Goal: Check status: Check status

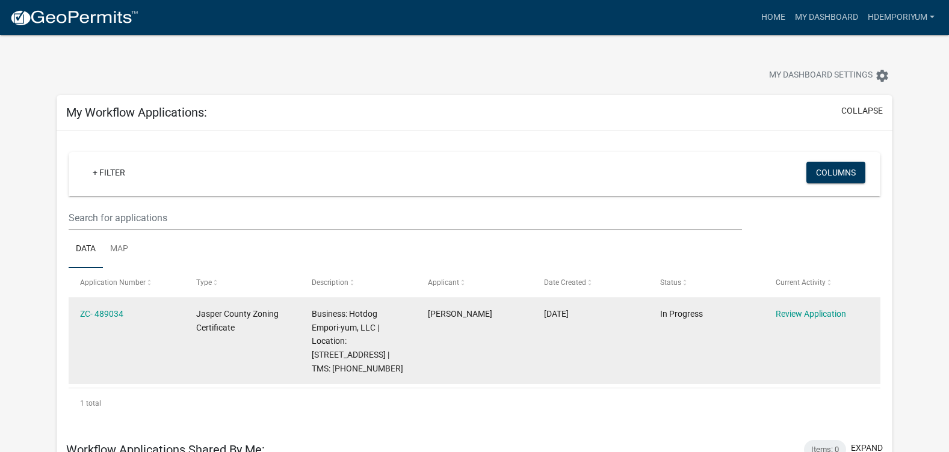
scroll to position [180, 0]
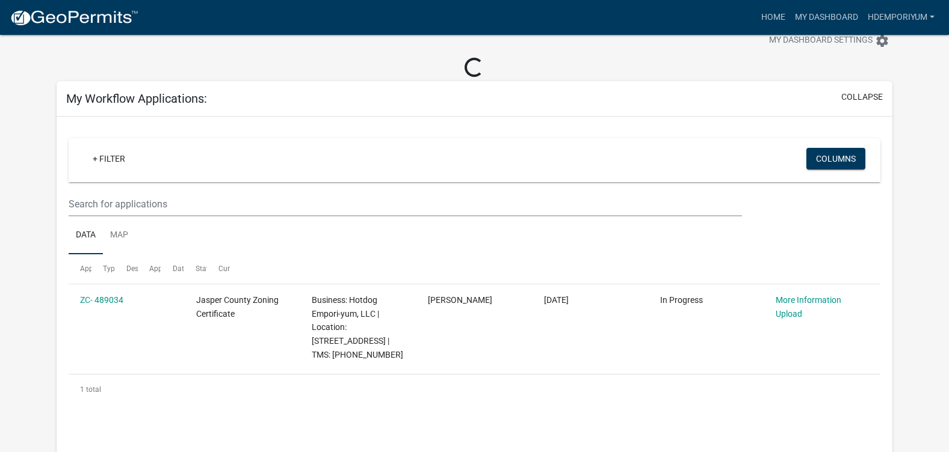
scroll to position [43, 0]
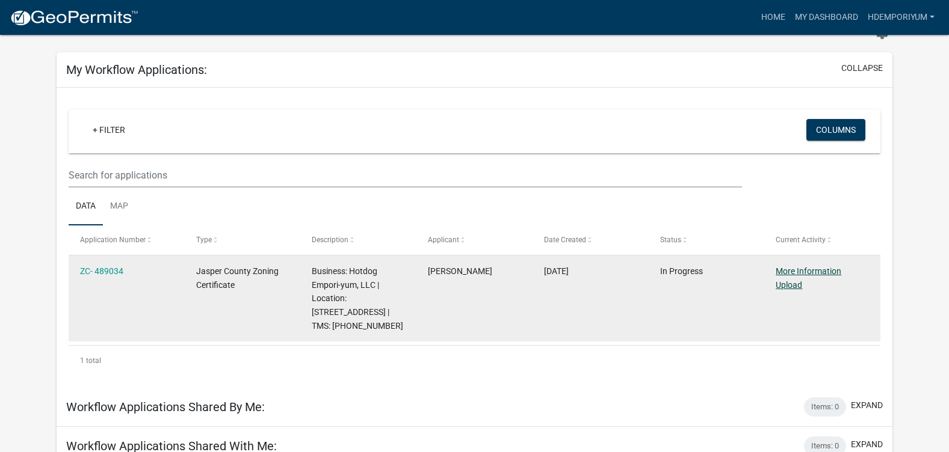
click at [795, 281] on link "More Information Upload" at bounding box center [808, 277] width 66 height 23
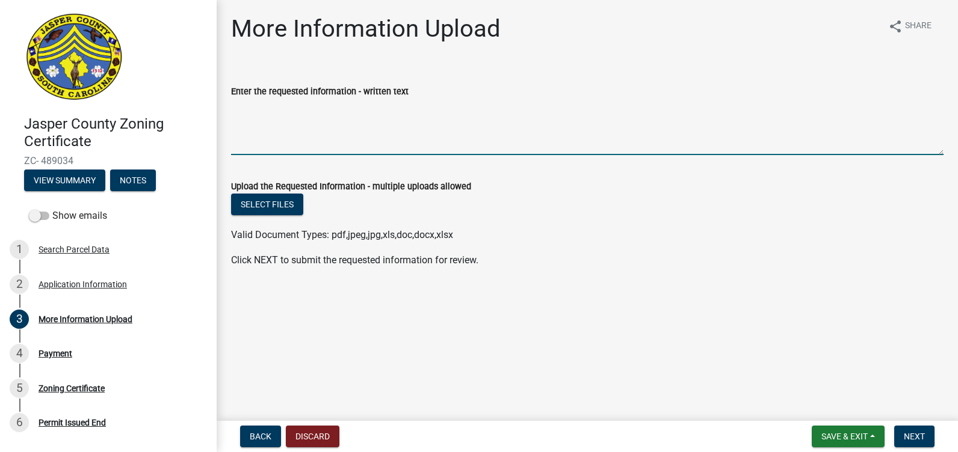
click at [378, 118] on textarea "Enter the requested information - written text" at bounding box center [587, 127] width 712 height 57
click at [716, 107] on textarea "The food trailer will be mobile, potentially setting up 2-3 days a week between…" at bounding box center [587, 127] width 712 height 57
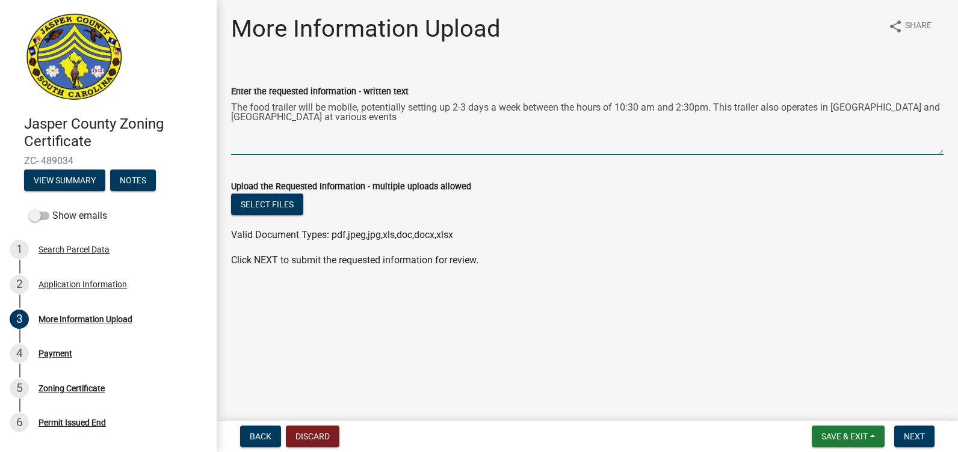
click at [763, 108] on textarea "The food trailer will be mobile, potentially setting up 2-3 days a week between…" at bounding box center [587, 127] width 712 height 57
click at [928, 108] on textarea "The food trailer will be mobile, potentially setting up 2-3 days a week between…" at bounding box center [587, 127] width 712 height 57
click at [939, 107] on textarea "The food trailer will be mobile, potentially setting up 2-3 days a week between…" at bounding box center [587, 127] width 712 height 57
click at [417, 118] on textarea "The food trailer will be mobile, potentially setting up 2-3 days a week between…" at bounding box center [587, 127] width 712 height 57
click at [525, 108] on textarea "The food trailer will be mobile, potentially setting up 2-3 days a week between…" at bounding box center [587, 127] width 712 height 57
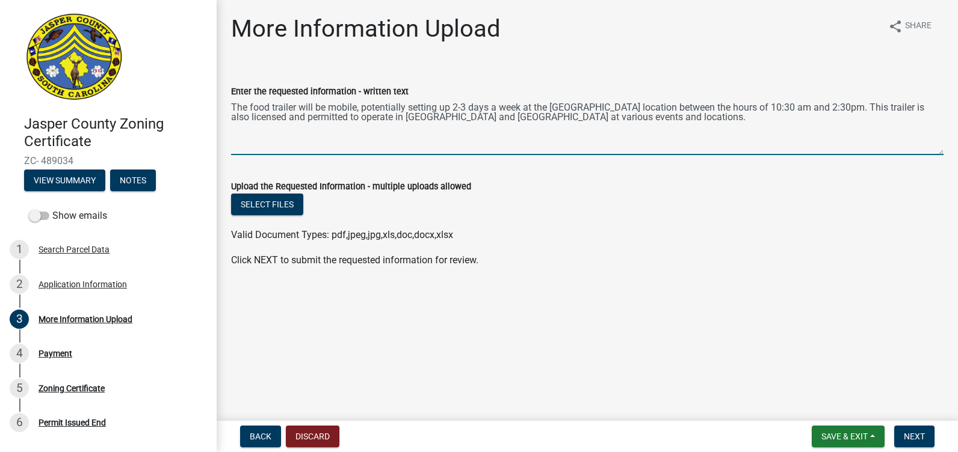
click at [627, 118] on textarea "The food trailer will be mobile, potentially setting up 2-3 days a week at the …" at bounding box center [587, 127] width 712 height 57
type textarea "The food trailer will be mobile, potentially setting up 2-3 days a week at the …"
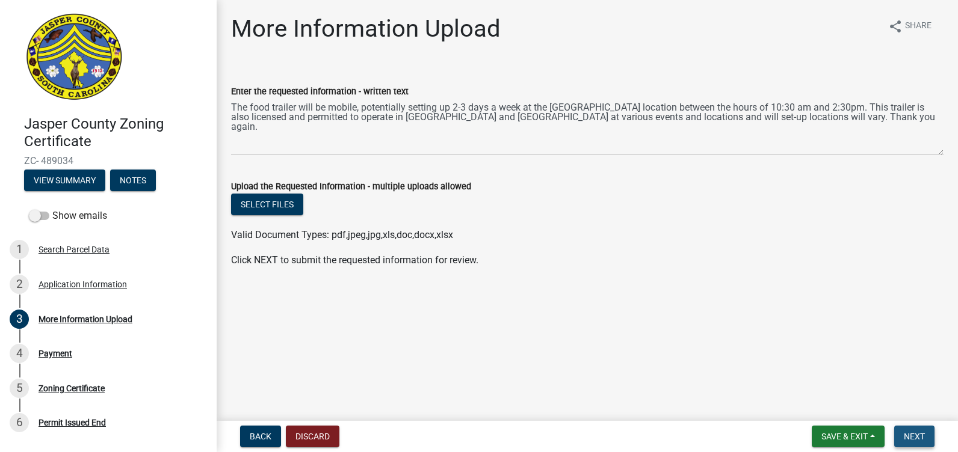
click at [916, 432] on span "Next" at bounding box center [913, 437] width 21 height 10
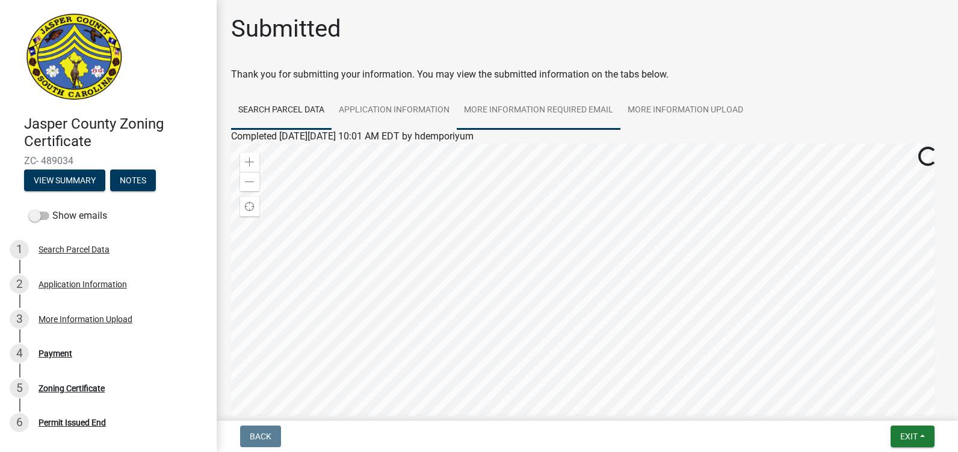
click at [512, 111] on link "More Information Required Email" at bounding box center [539, 110] width 164 height 38
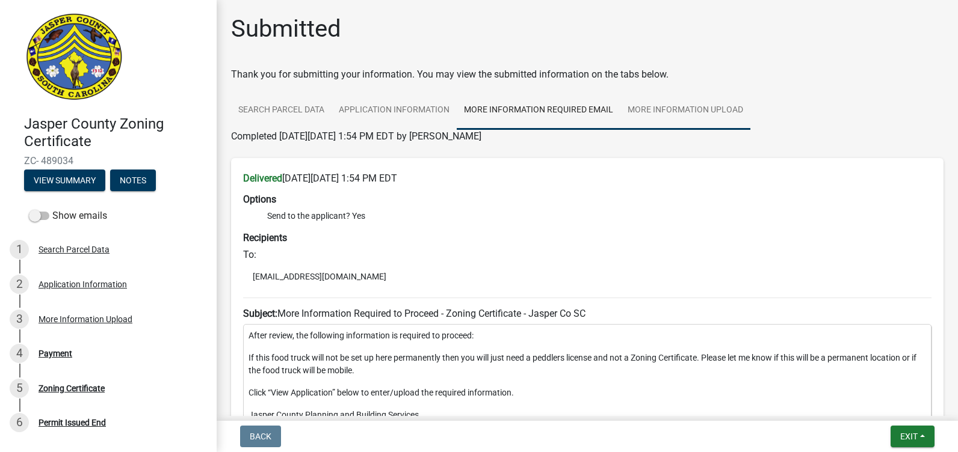
click at [679, 110] on link "More Information Upload" at bounding box center [685, 110] width 130 height 38
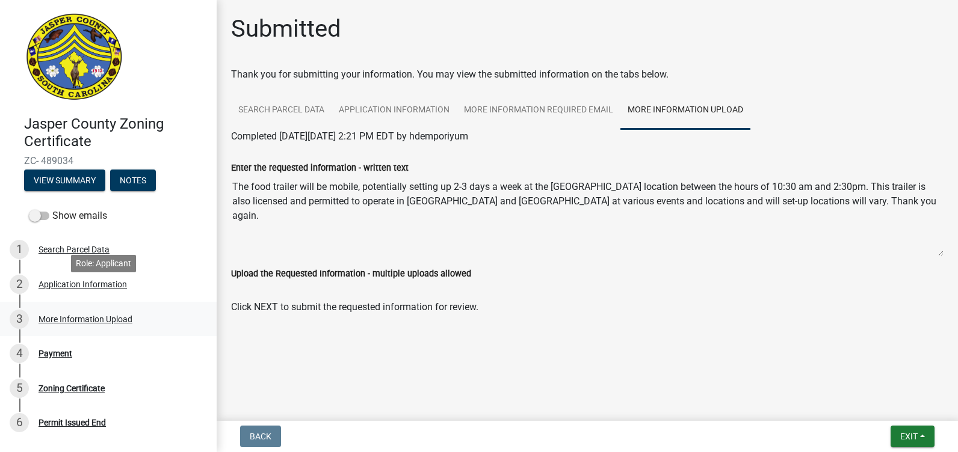
scroll to position [73, 0]
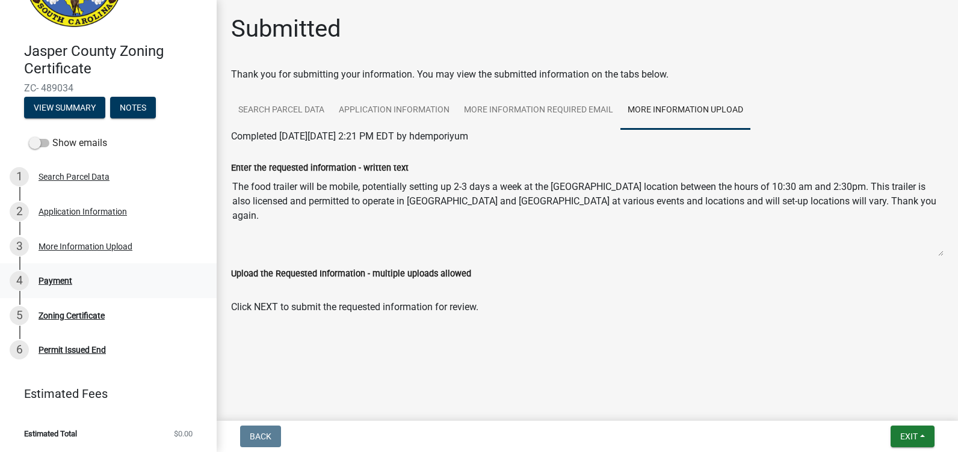
click at [60, 282] on div "Payment" at bounding box center [55, 281] width 34 height 8
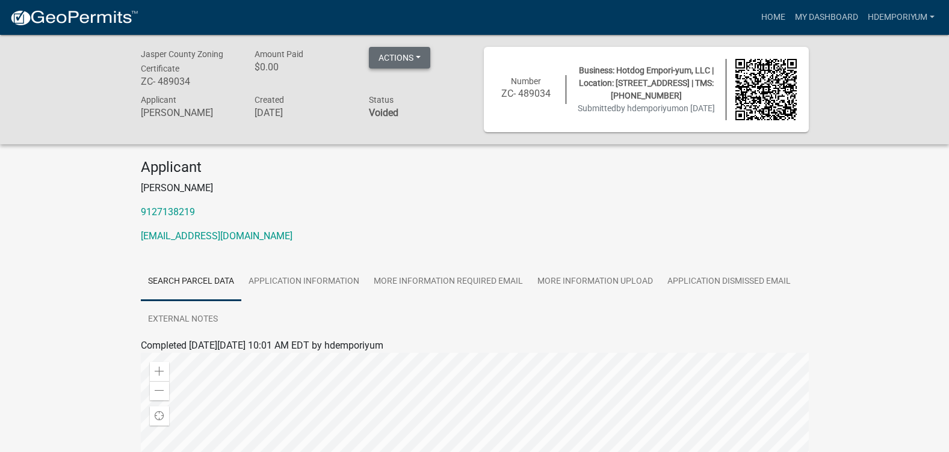
click at [403, 58] on button "Actions" at bounding box center [399, 58] width 61 height 22
click at [396, 58] on button "Actions" at bounding box center [399, 58] width 61 height 22
click at [727, 282] on link "Application Dismissed Email" at bounding box center [729, 282] width 138 height 38
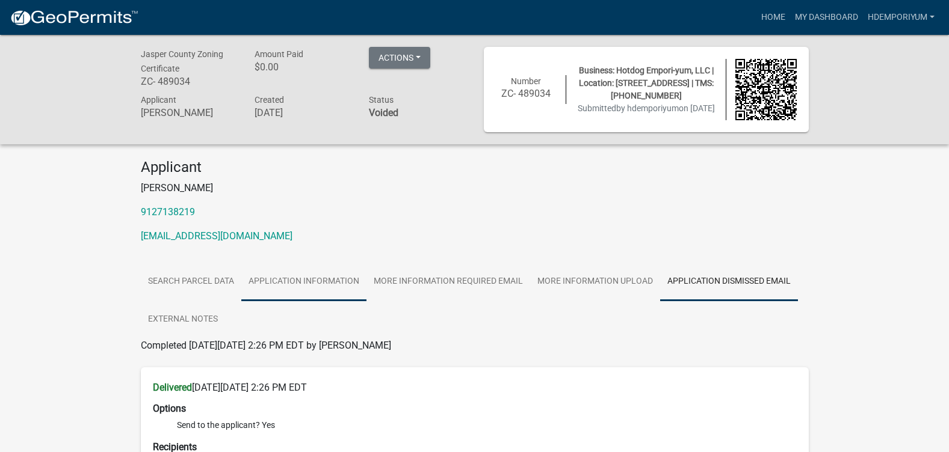
click at [286, 277] on link "Application Information" at bounding box center [303, 282] width 125 height 38
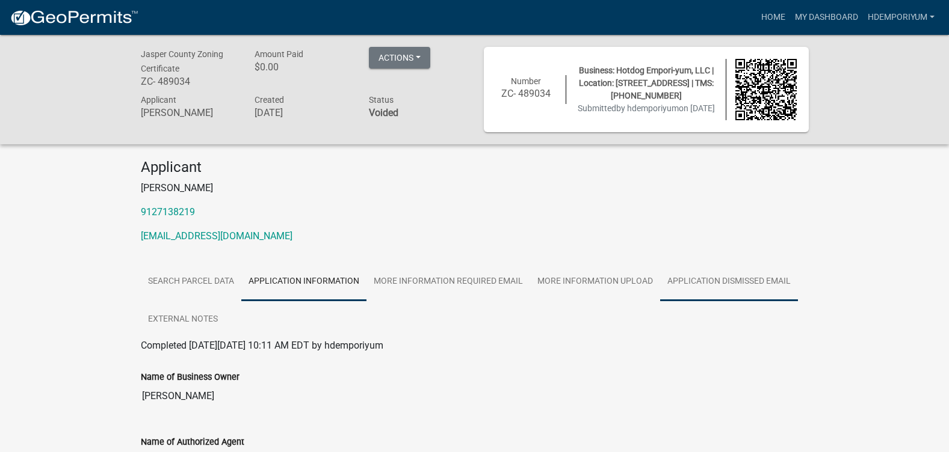
click at [718, 283] on link "Application Dismissed Email" at bounding box center [729, 282] width 138 height 38
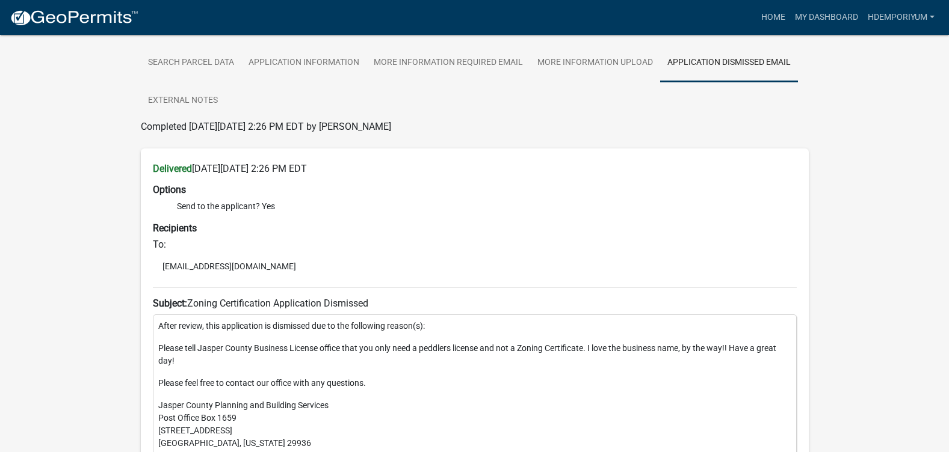
scroll to position [241, 0]
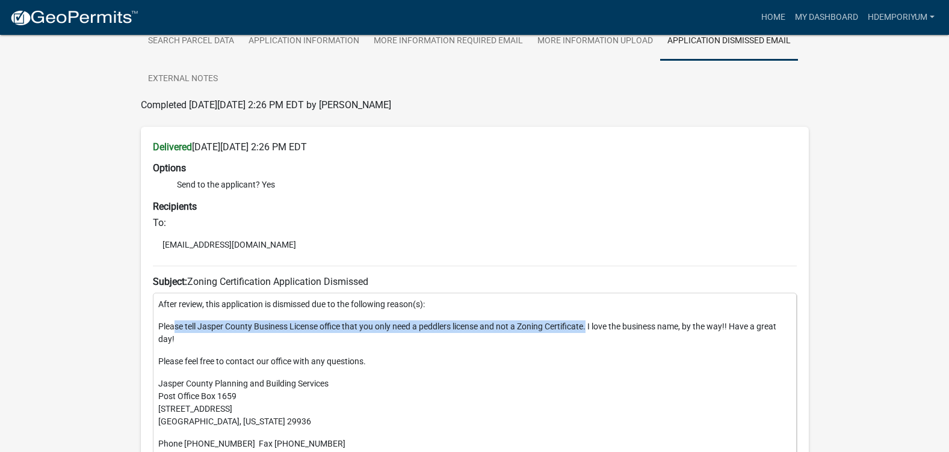
drag, startPoint x: 176, startPoint y: 331, endPoint x: 590, endPoint y: 330, distance: 413.8
click at [590, 330] on p "Please tell Jasper County Business License office that you only need a peddlers…" at bounding box center [474, 333] width 633 height 25
drag, startPoint x: 590, startPoint y: 330, endPoint x: 568, endPoint y: 330, distance: 22.3
copy p "se tell Jasper County Business License office that you only need a peddlers lic…"
